Goal: Find specific page/section: Find specific page/section

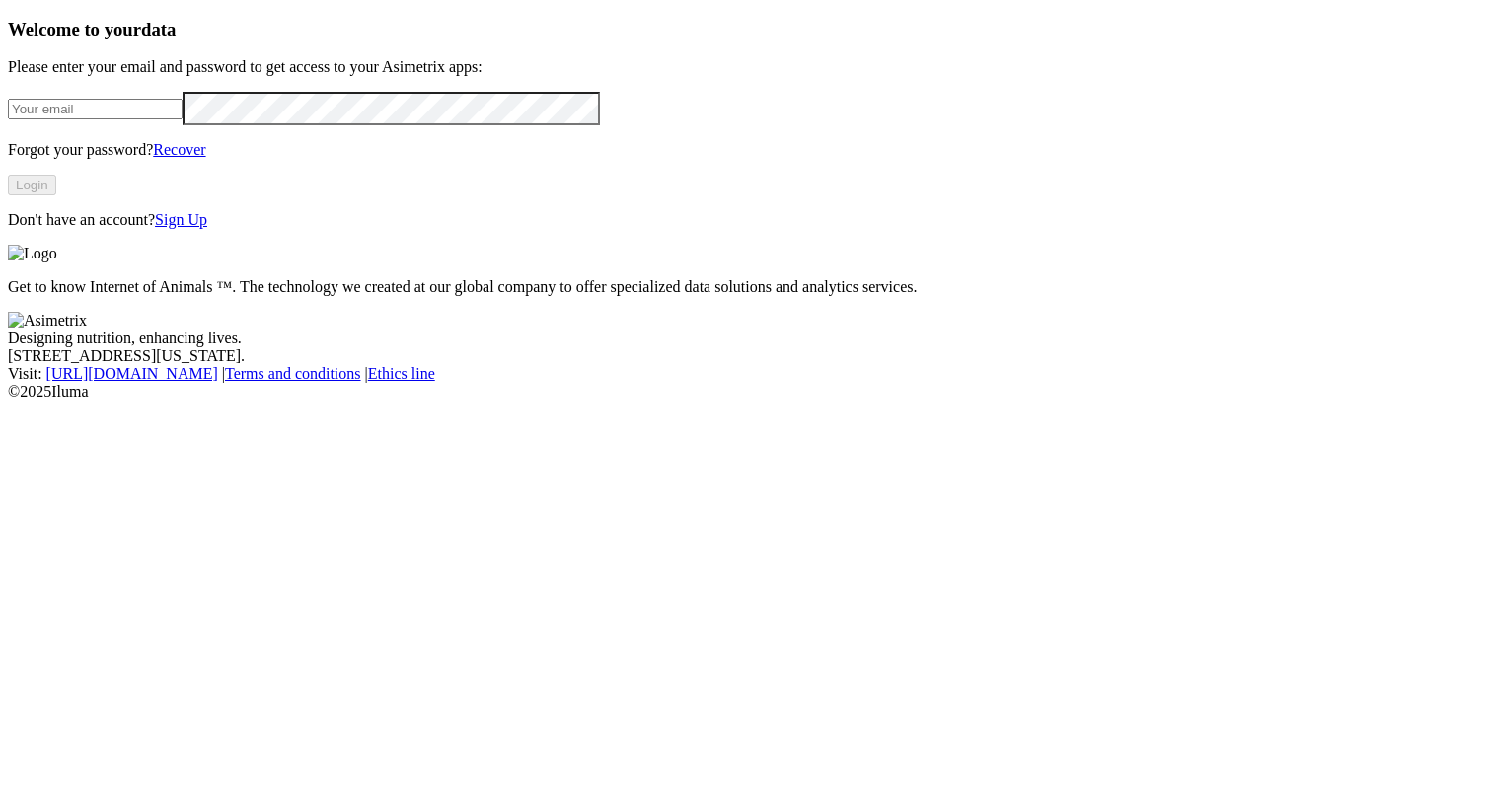
click at [182, 120] on input "email" at bounding box center [95, 109] width 174 height 21
type input "alexander.alzate.quintero@asimetrix.co"
click at [56, 195] on button "Login" at bounding box center [32, 184] width 49 height 21
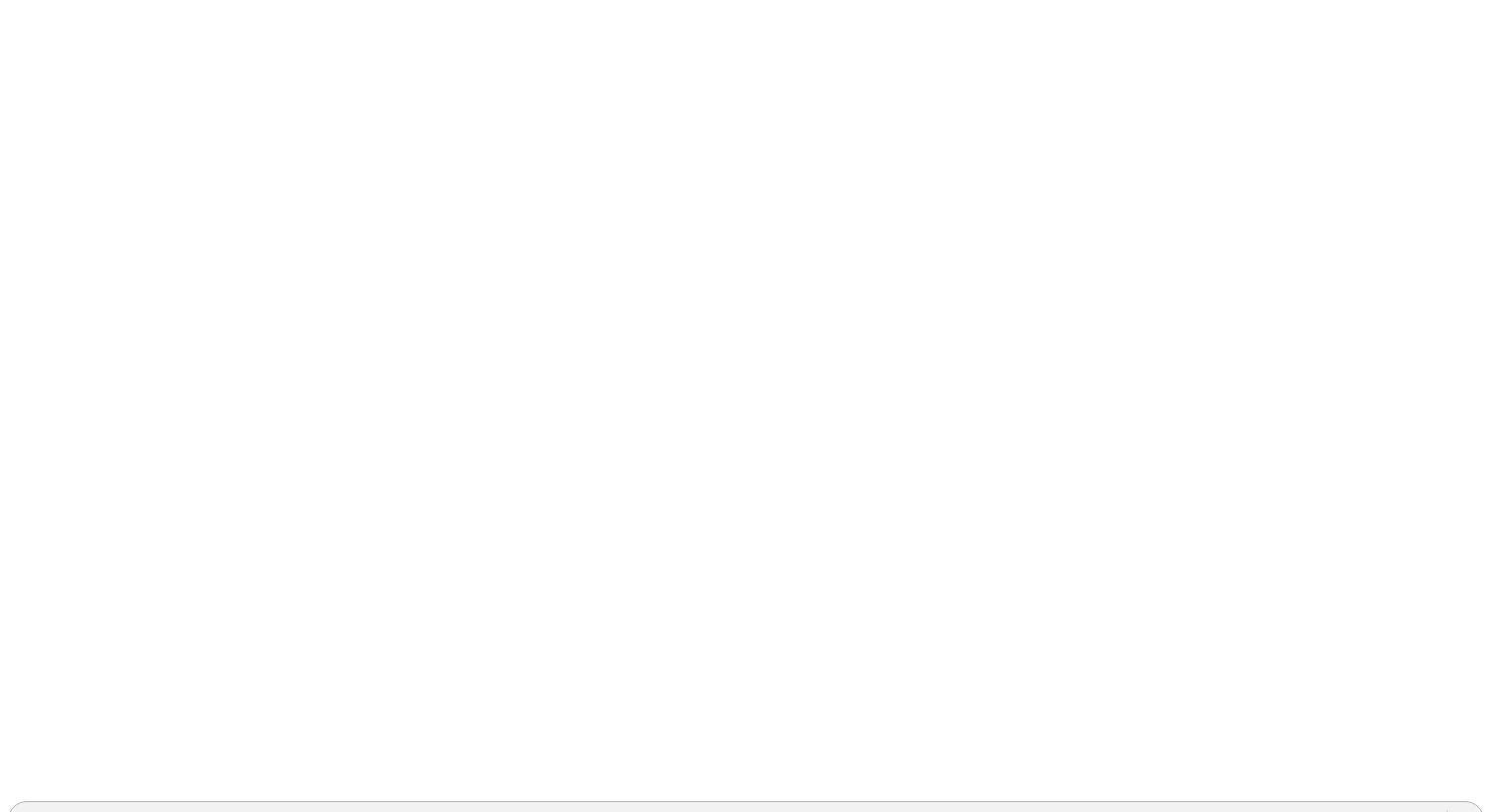
click at [1134, 805] on div "AURORATESTPV" at bounding box center [727, 820] width 1438 height 30
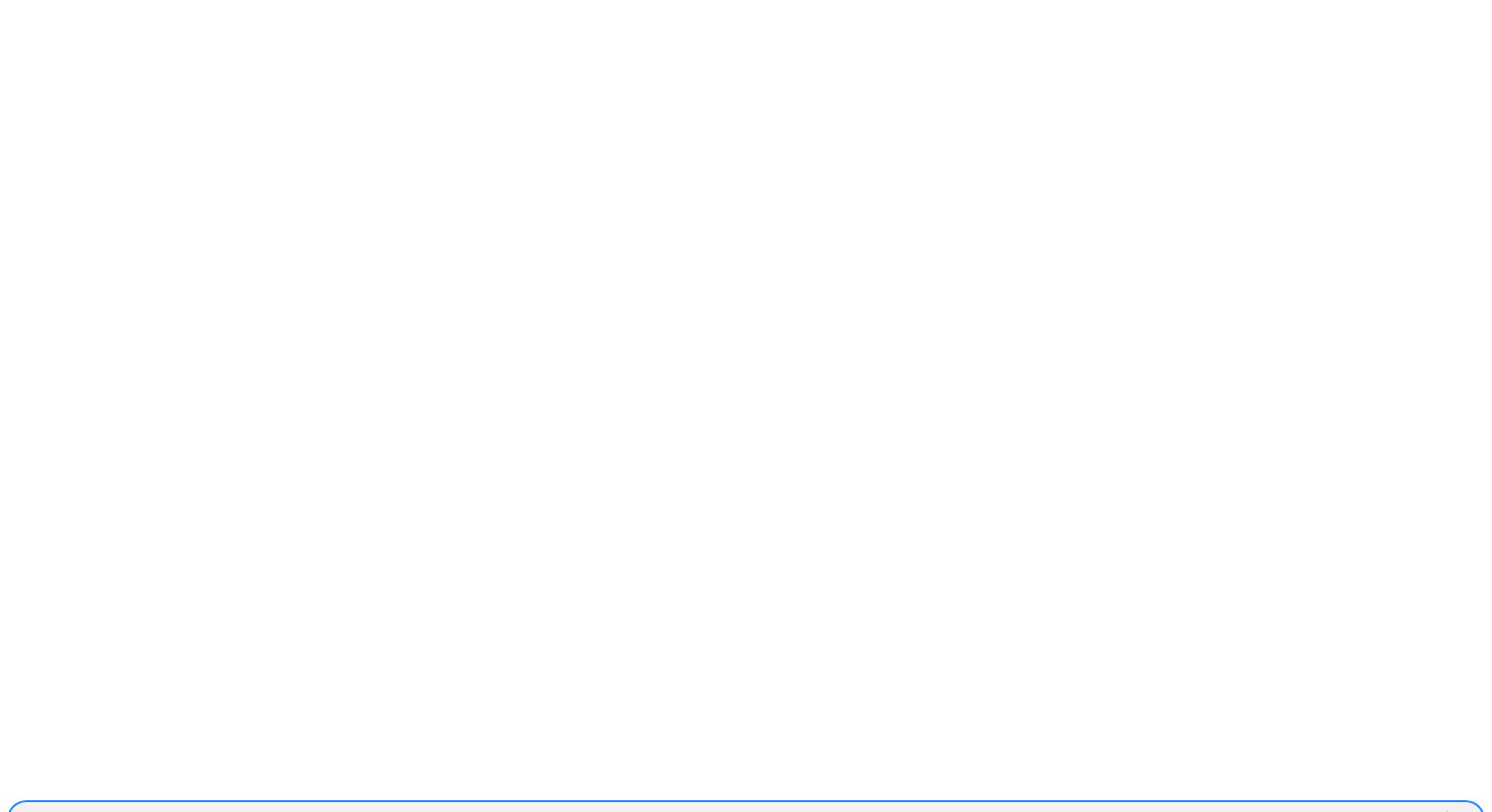
scroll to position [1734, 0]
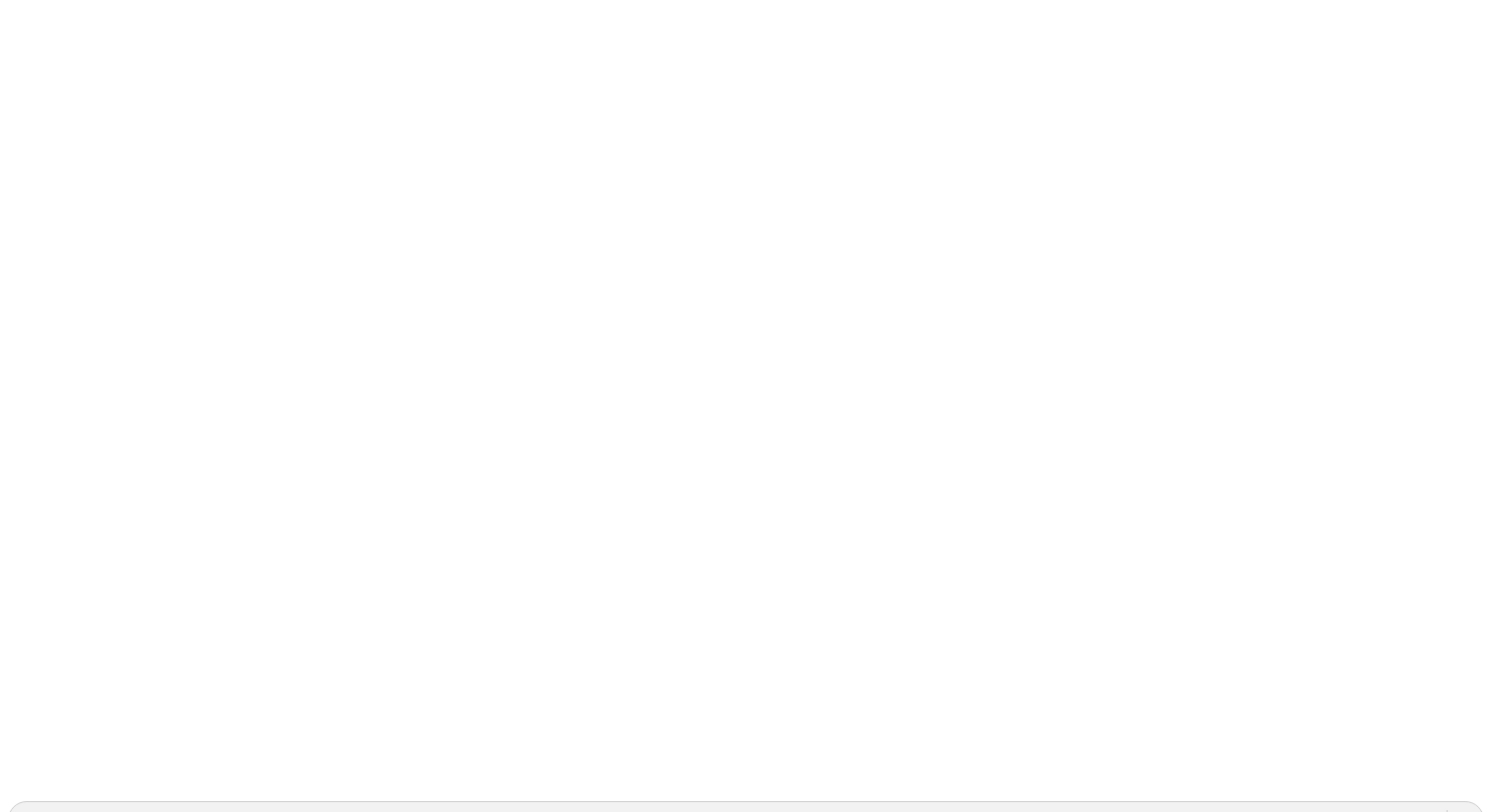
paste input "ALTOSANO"
type input "ALTOSANO"
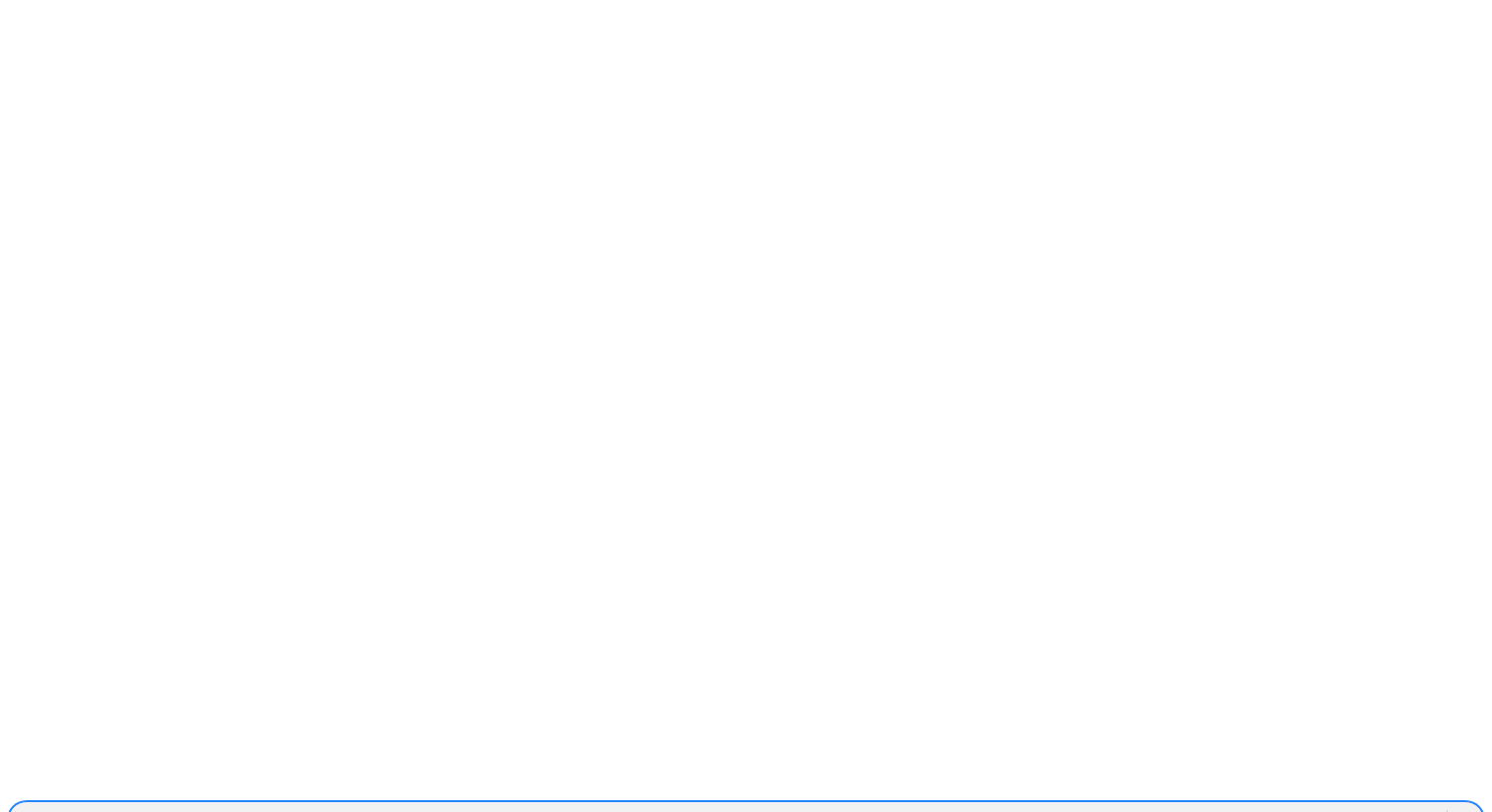
click at [141, 811] on div "AURORATESTPV" at bounding box center [80, 820] width 123 height 18
paste input "ALTOSANO"
type input "ALTOSANO"
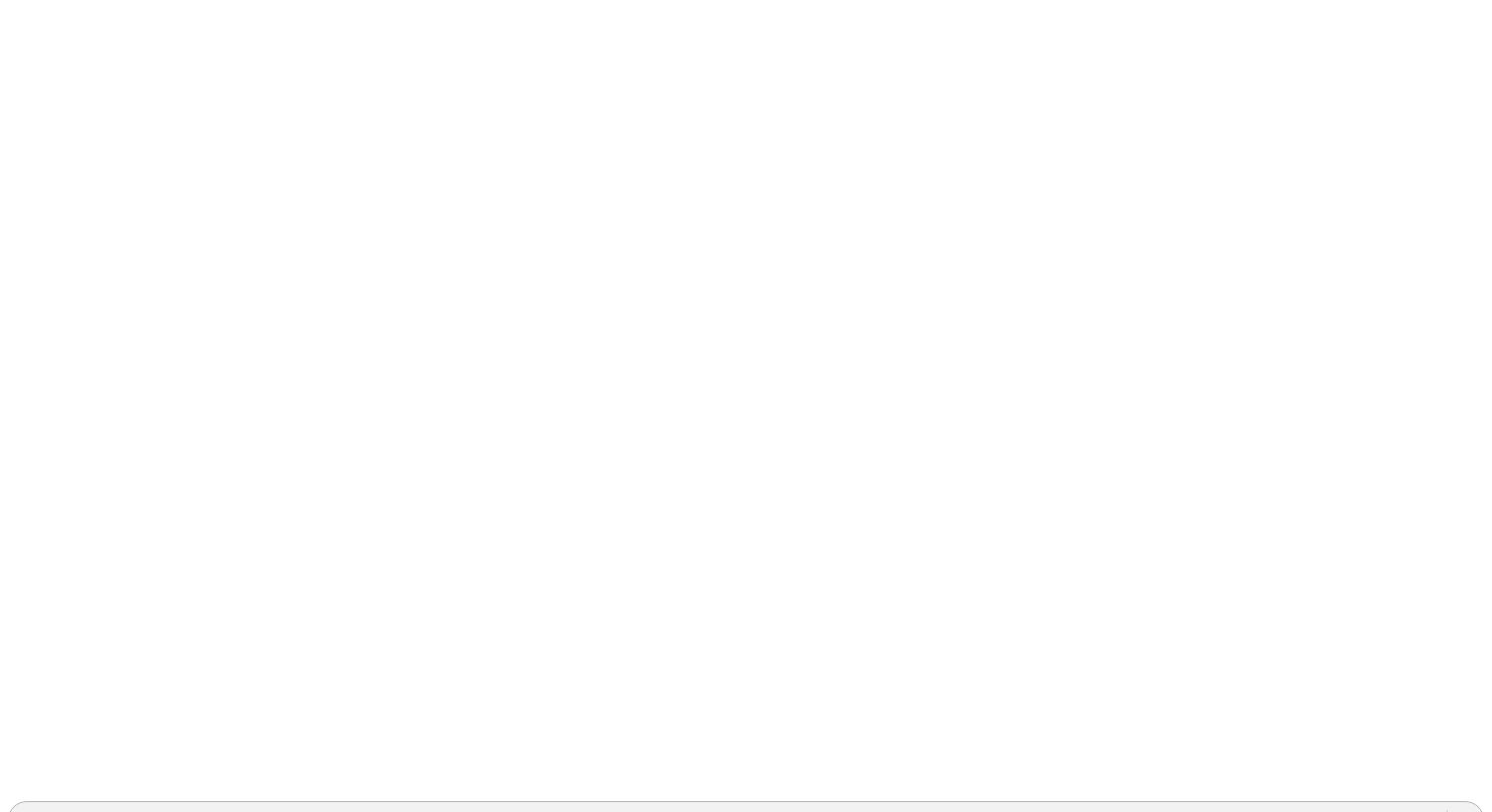
drag, startPoint x: 659, startPoint y: 108, endPoint x: 507, endPoint y: 114, distance: 152.1
